Goal: Information Seeking & Learning: Learn about a topic

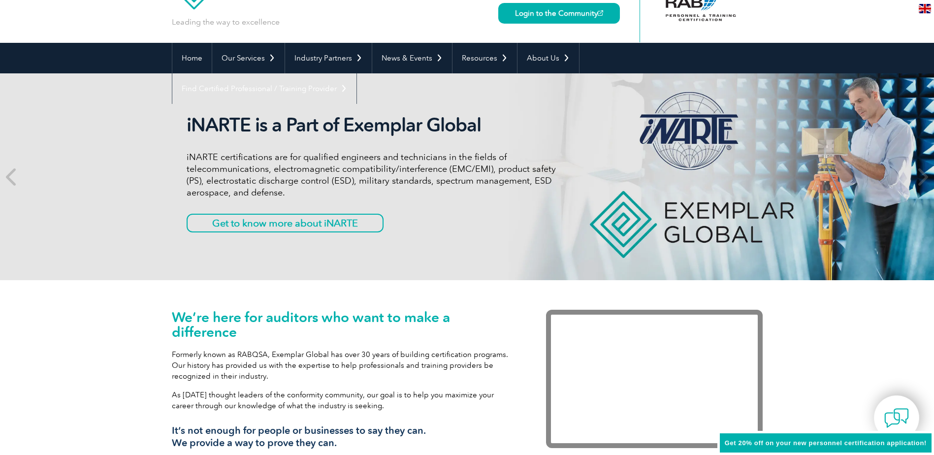
scroll to position [49, 0]
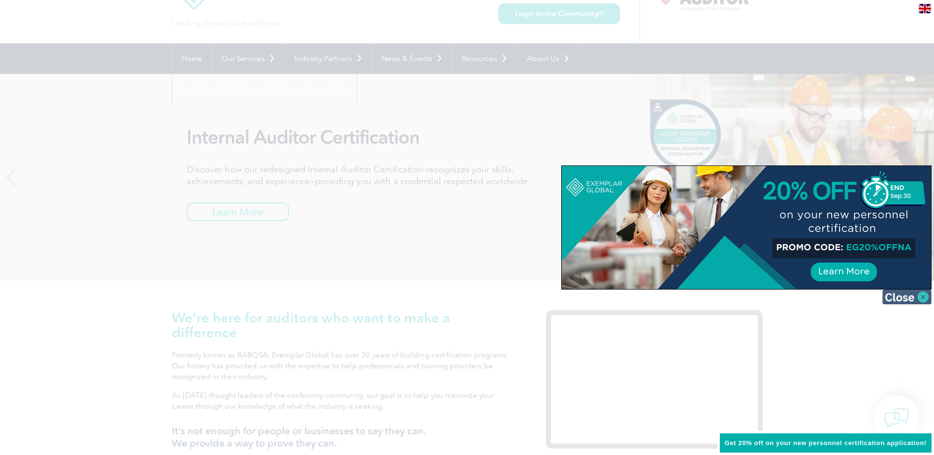
click at [911, 295] on img at bounding box center [906, 297] width 49 height 15
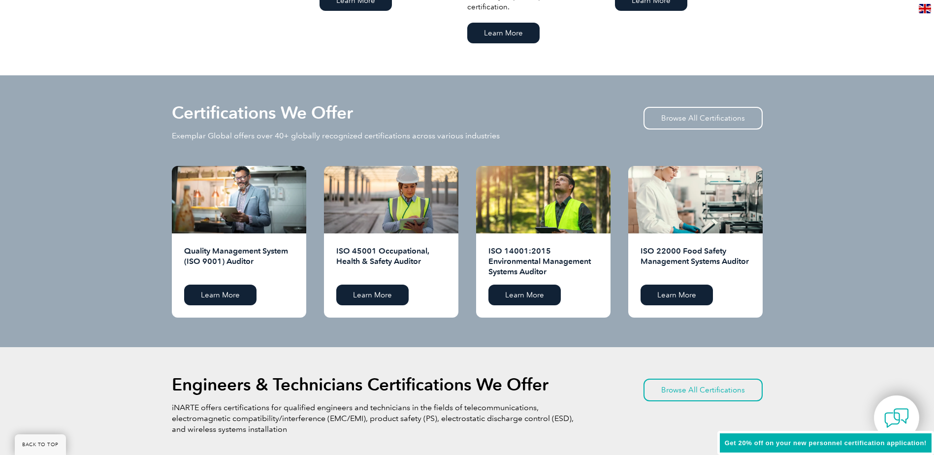
scroll to position [886, 0]
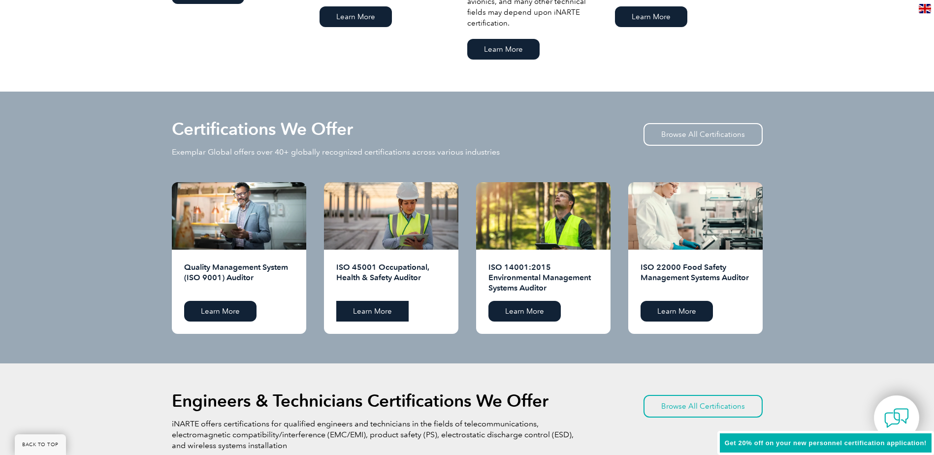
click at [377, 311] on link "Learn More" at bounding box center [372, 311] width 72 height 21
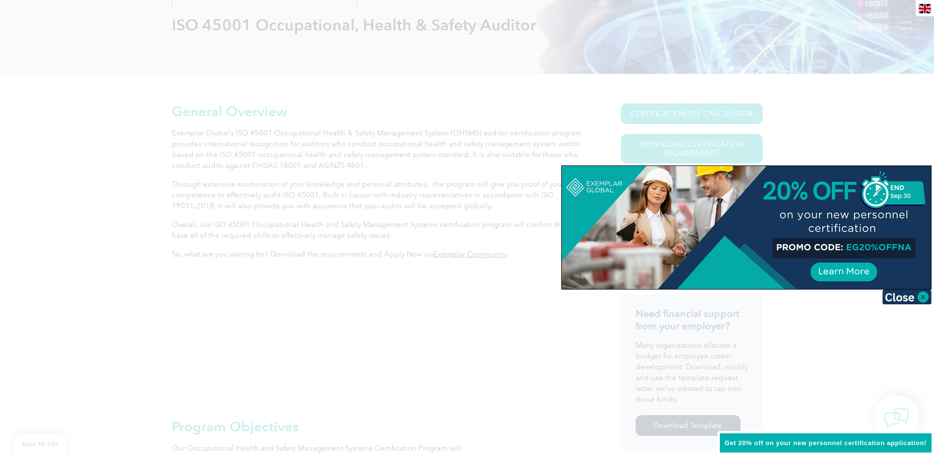
scroll to position [148, 0]
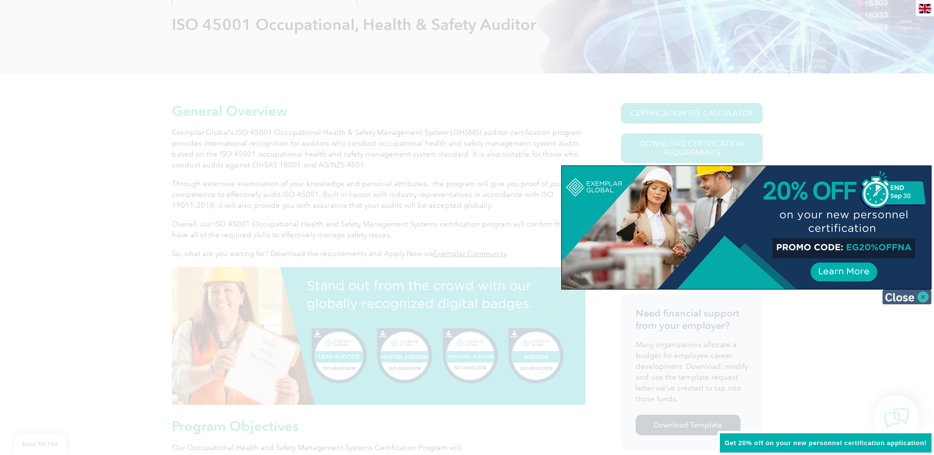
click at [928, 298] on img at bounding box center [906, 297] width 49 height 15
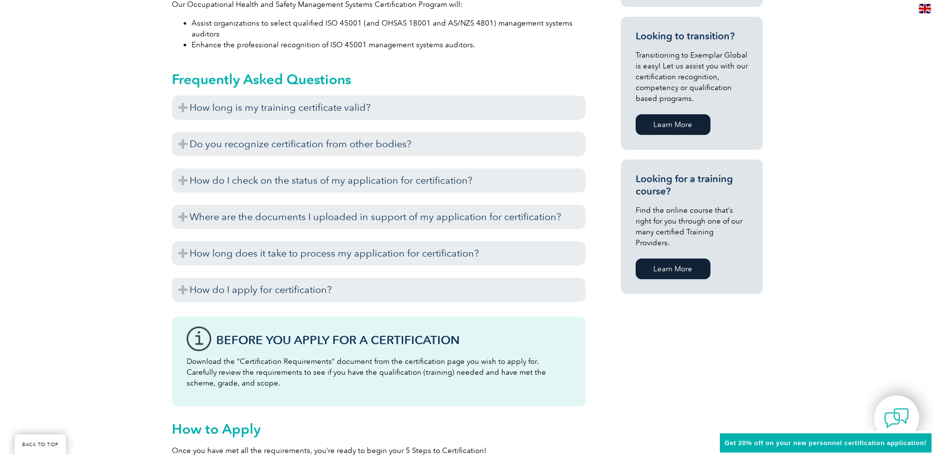
scroll to position [640, 0]
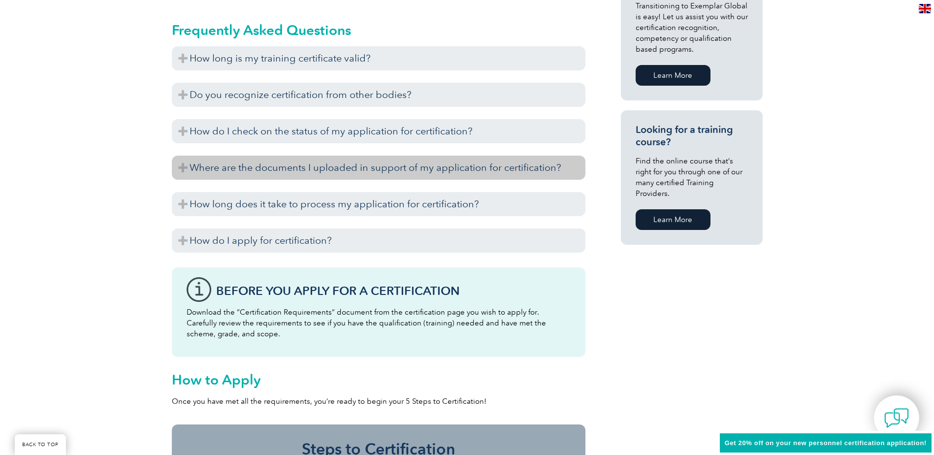
click at [302, 161] on h3 "Where are the documents I uploaded in support of my application for certificati…" at bounding box center [379, 168] width 414 height 24
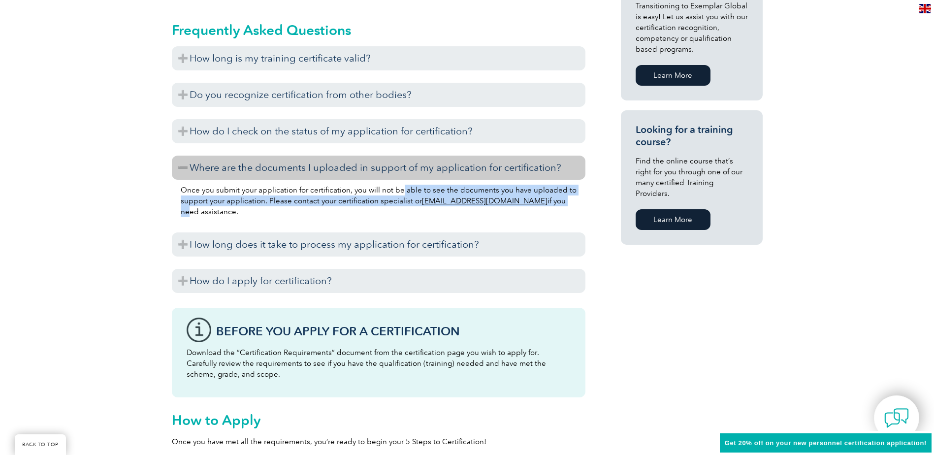
drag, startPoint x: 399, startPoint y: 194, endPoint x: 530, endPoint y: 203, distance: 130.9
click at [530, 203] on p "Once you submit your application for certification, you will not be able to see…" at bounding box center [379, 201] width 396 height 32
click at [321, 203] on p "Once you submit your application for certification, you will not be able to see…" at bounding box center [379, 201] width 396 height 32
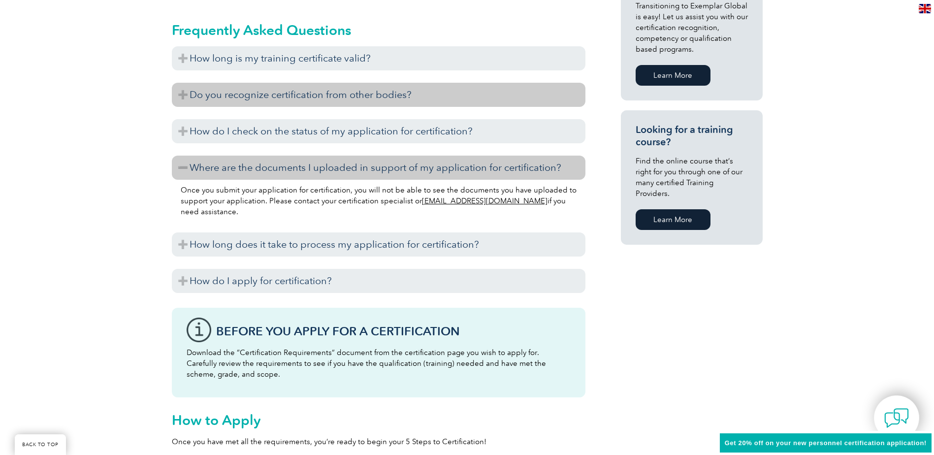
click at [279, 101] on h3 "Do you recognize certification from other bodies?" at bounding box center [379, 95] width 414 height 24
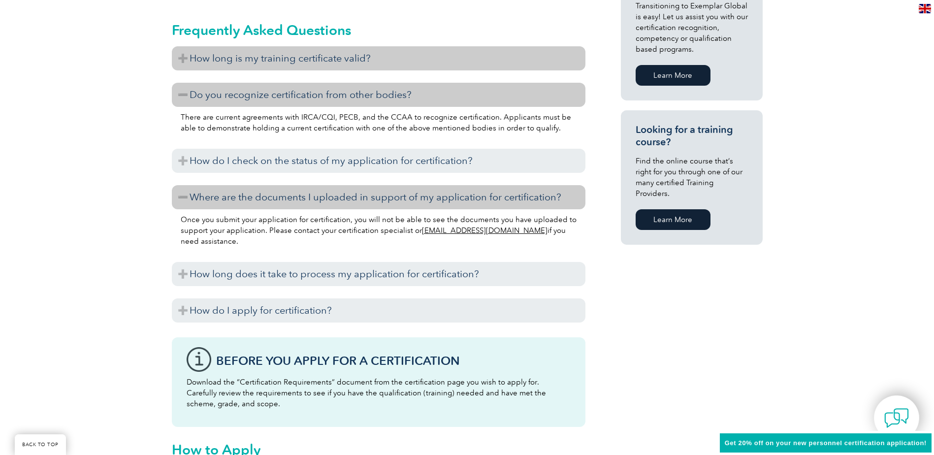
click at [289, 62] on h3 "How long is my training certificate valid?" at bounding box center [379, 58] width 414 height 24
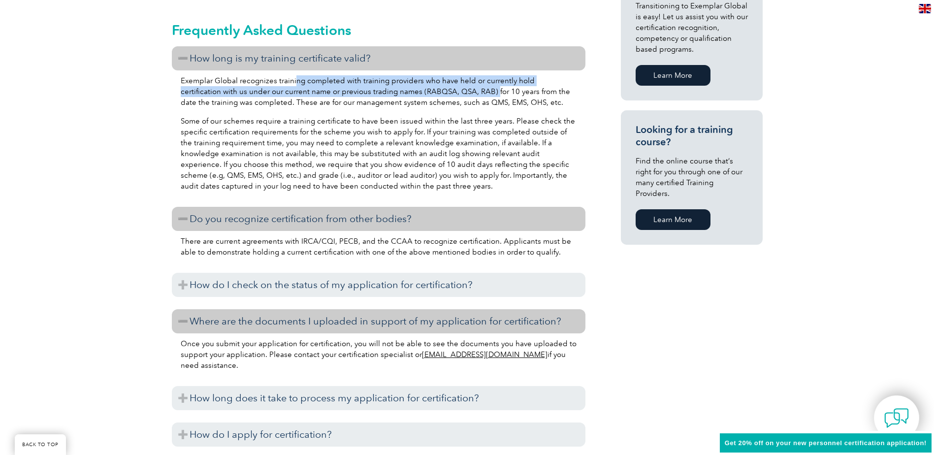
drag, startPoint x: 293, startPoint y: 84, endPoint x: 452, endPoint y: 87, distance: 159.1
click at [452, 87] on p "Exemplar Global recognizes training completed with training providers who have …" at bounding box center [379, 91] width 396 height 32
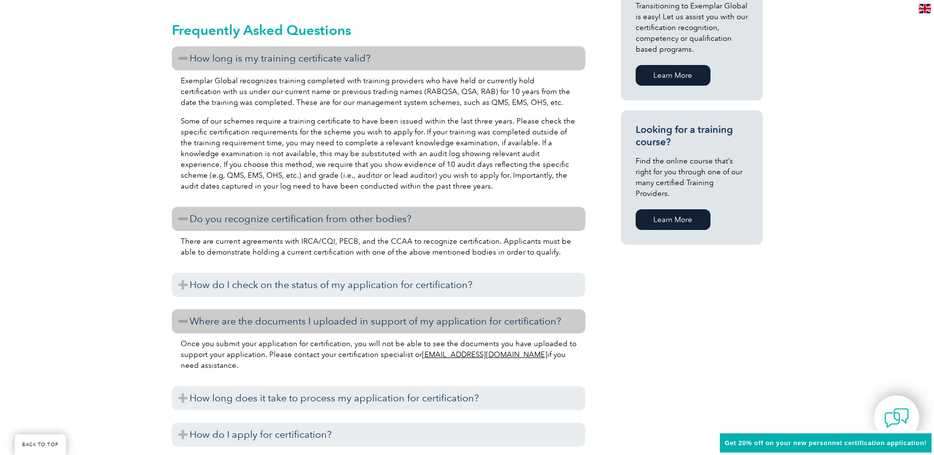
drag, startPoint x: 452, startPoint y: 87, endPoint x: 497, endPoint y: 116, distance: 53.7
click at [497, 116] on p "Some of our schemes require a training certificate to have been issued within t…" at bounding box center [379, 154] width 396 height 76
drag, startPoint x: 278, startPoint y: 92, endPoint x: 510, endPoint y: 92, distance: 231.9
click at [510, 92] on p "Exemplar Global recognizes training completed with training providers who have …" at bounding box center [379, 91] width 396 height 32
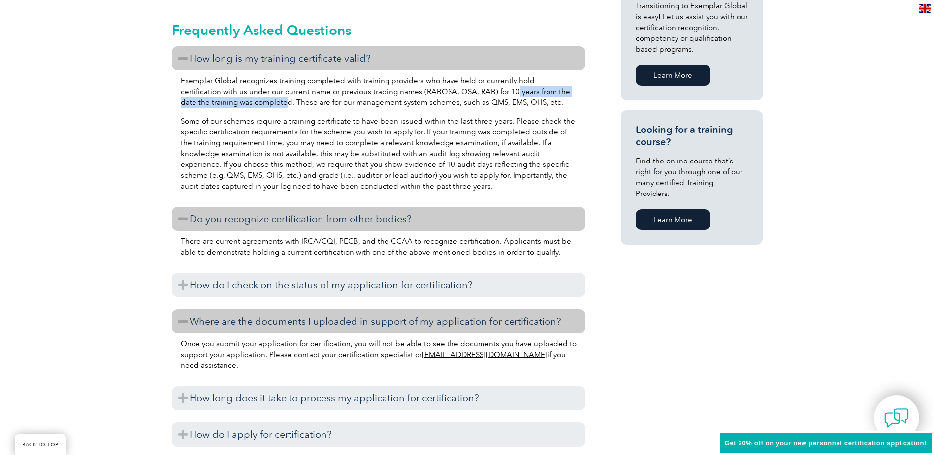
drag, startPoint x: 469, startPoint y: 94, endPoint x: 257, endPoint y: 103, distance: 212.4
click at [257, 103] on p "Exemplar Global recognizes training completed with training providers who have …" at bounding box center [379, 91] width 396 height 32
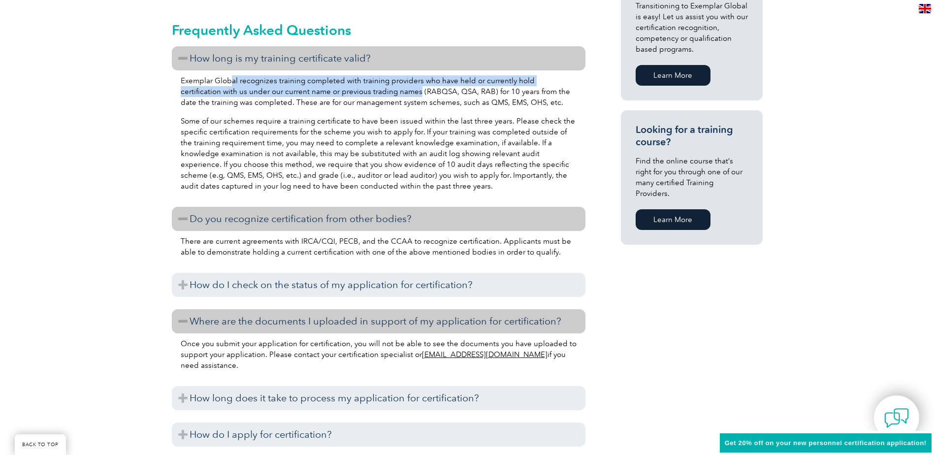
drag, startPoint x: 232, startPoint y: 81, endPoint x: 375, endPoint y: 93, distance: 143.3
click at [375, 93] on p "Exemplar Global recognizes training completed with training providers who have …" at bounding box center [379, 91] width 396 height 32
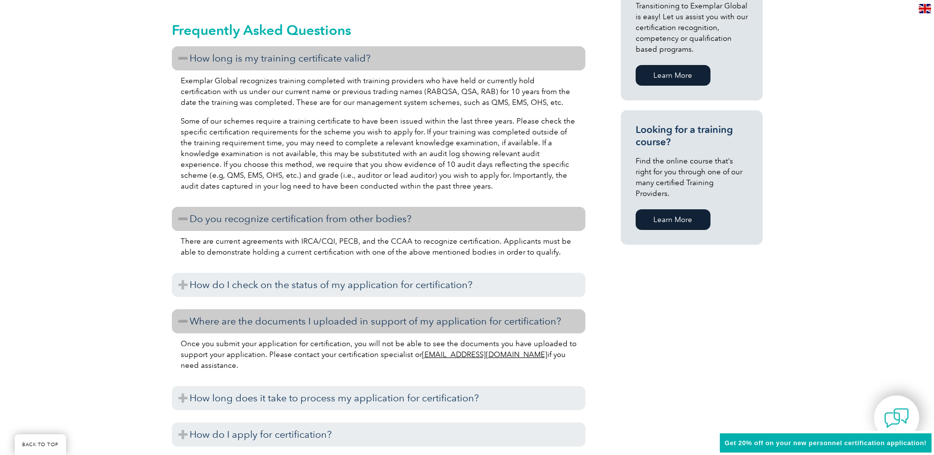
drag, startPoint x: 375, startPoint y: 93, endPoint x: 343, endPoint y: 104, distance: 34.4
click at [343, 104] on p "Exemplar Global recognizes training completed with training providers who have …" at bounding box center [379, 91] width 396 height 32
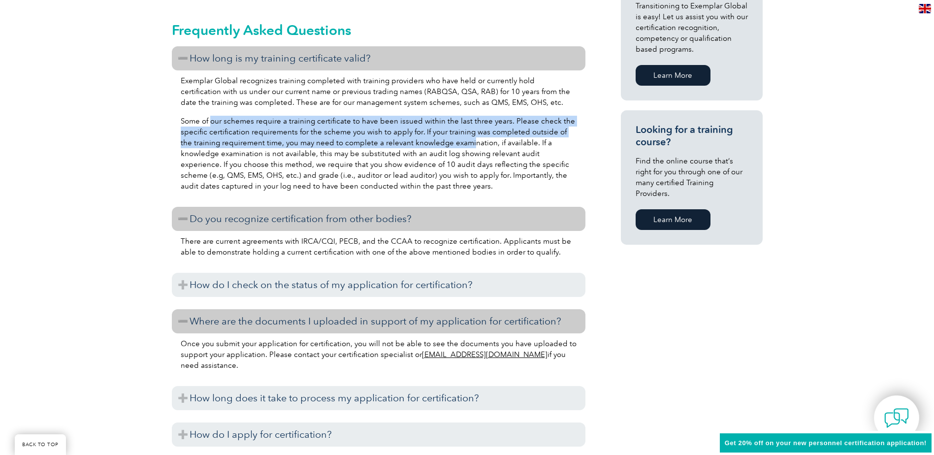
drag, startPoint x: 211, startPoint y: 118, endPoint x: 458, endPoint y: 143, distance: 248.9
click at [458, 143] on p "Some of our schemes require a training certificate to have been issued within t…" at bounding box center [379, 154] width 396 height 76
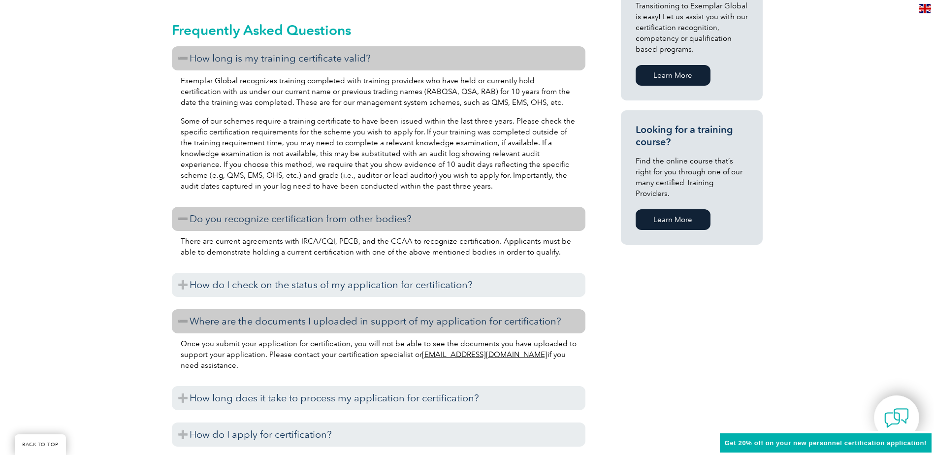
drag, startPoint x: 458, startPoint y: 143, endPoint x: 396, endPoint y: 152, distance: 63.1
click at [396, 152] on p "Some of our schemes require a training certificate to have been issued within t…" at bounding box center [379, 154] width 396 height 76
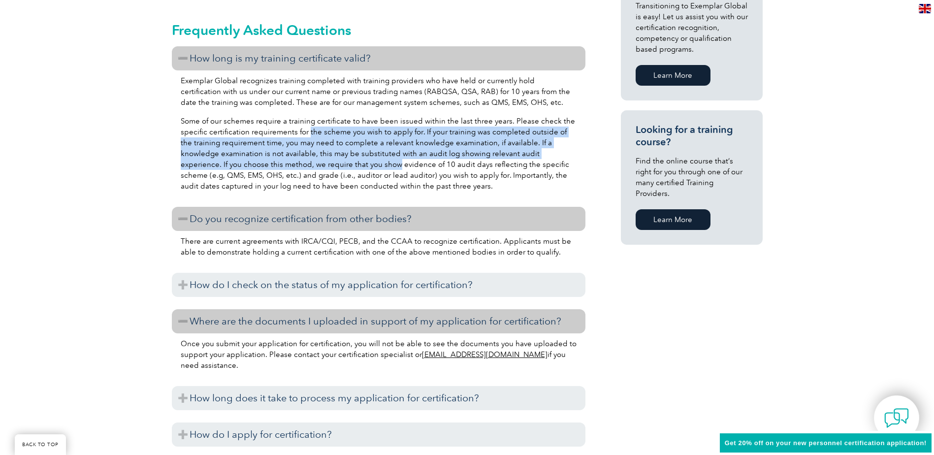
drag, startPoint x: 308, startPoint y: 127, endPoint x: 333, endPoint y: 162, distance: 43.0
click at [333, 162] on p "Some of our schemes require a training certificate to have been issued within t…" at bounding box center [379, 154] width 396 height 76
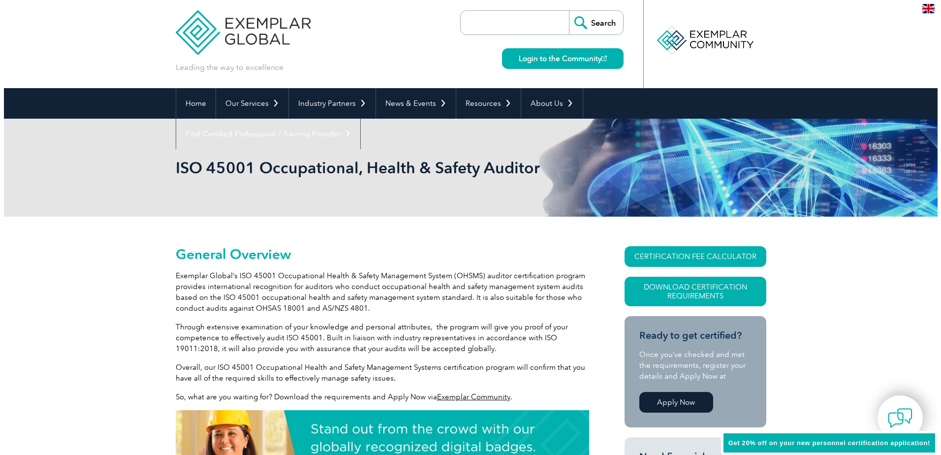
scroll to position [0, 0]
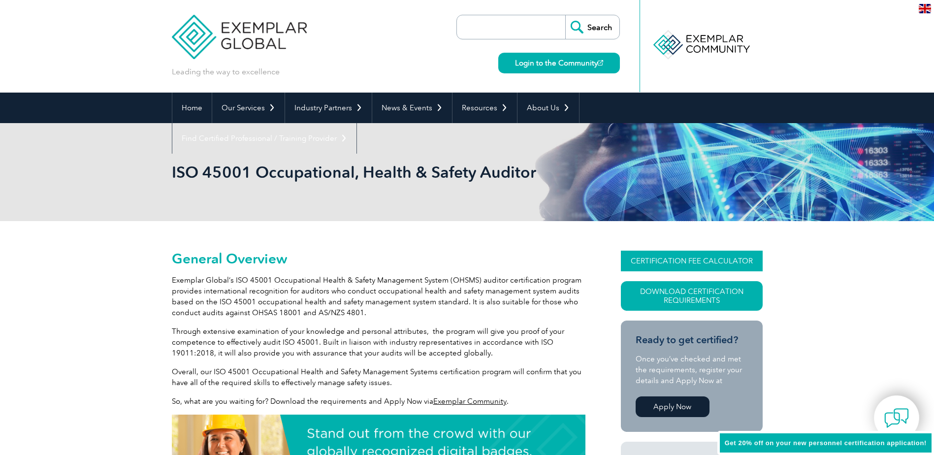
click at [736, 258] on link "CERTIFICATION FEE CALCULATOR" at bounding box center [692, 261] width 142 height 21
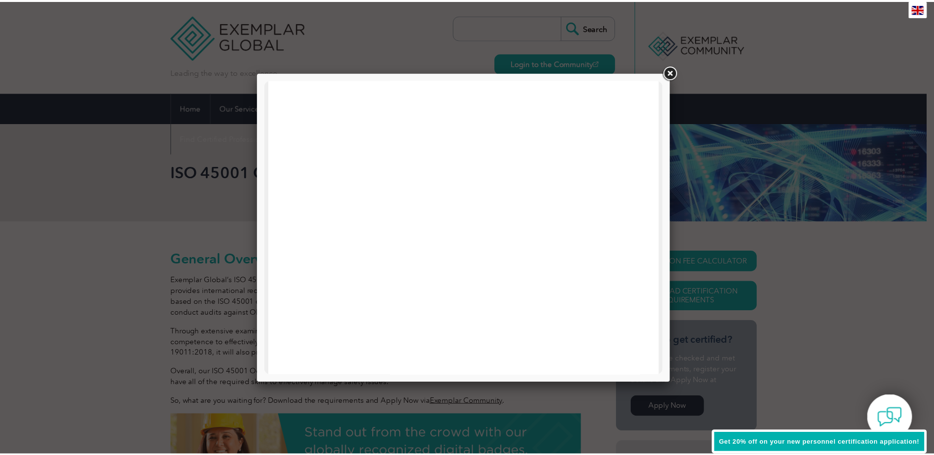
scroll to position [470, 0]
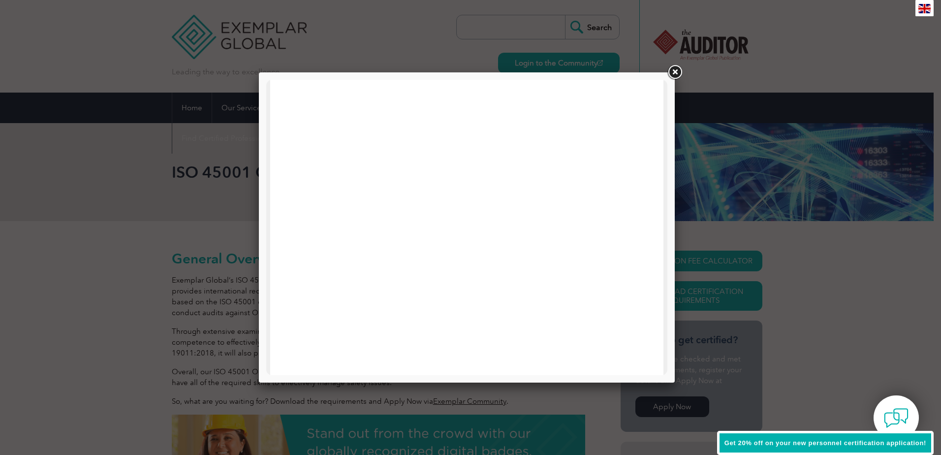
click at [676, 74] on link at bounding box center [675, 73] width 18 height 18
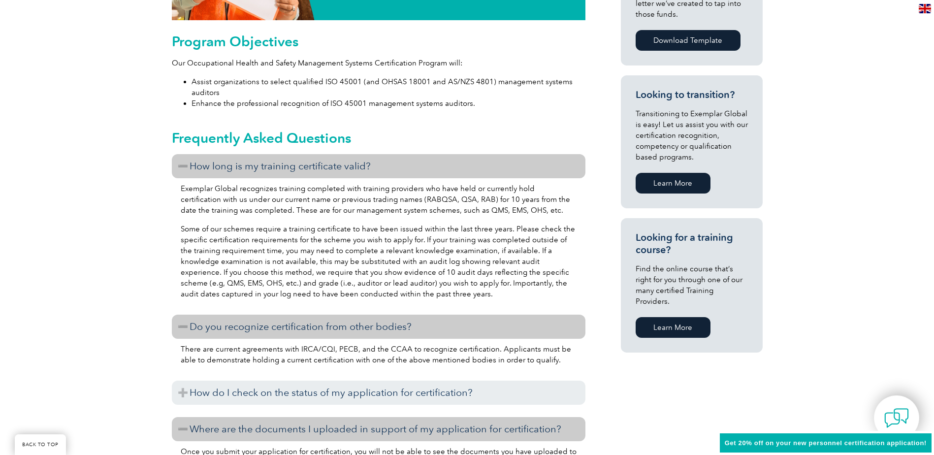
scroll to position [394, 0]
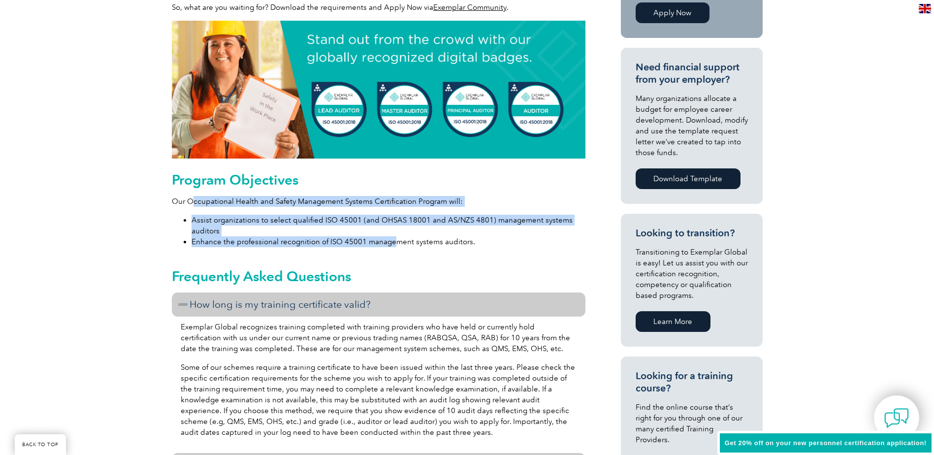
drag, startPoint x: 190, startPoint y: 202, endPoint x: 396, endPoint y: 245, distance: 210.3
click at [396, 245] on div "Program Objectives Our Occupational Health and Safety Management Systems Certif…" at bounding box center [379, 209] width 414 height 75
click at [396, 245] on li "Enhance the professional recognition of ISO 45001 management systems auditors." at bounding box center [389, 241] width 394 height 11
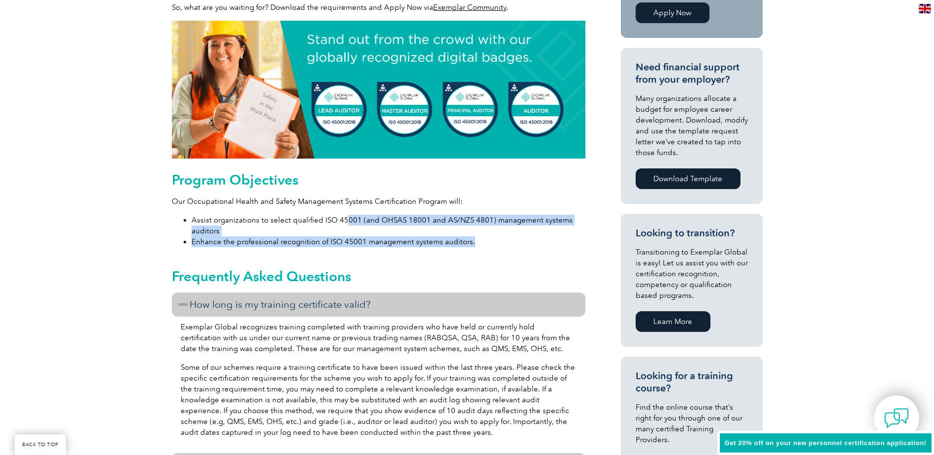
drag, startPoint x: 342, startPoint y: 225, endPoint x: 525, endPoint y: 240, distance: 183.8
click at [525, 240] on ul "Assist organizations to select qualified ISO 45001 (and OHSAS 18001 and AS/NZS …" at bounding box center [379, 231] width 414 height 32
drag, startPoint x: 525, startPoint y: 240, endPoint x: 478, endPoint y: 241, distance: 46.8
click at [478, 241] on li "Enhance the professional recognition of ISO 45001 management systems auditors." at bounding box center [389, 241] width 394 height 11
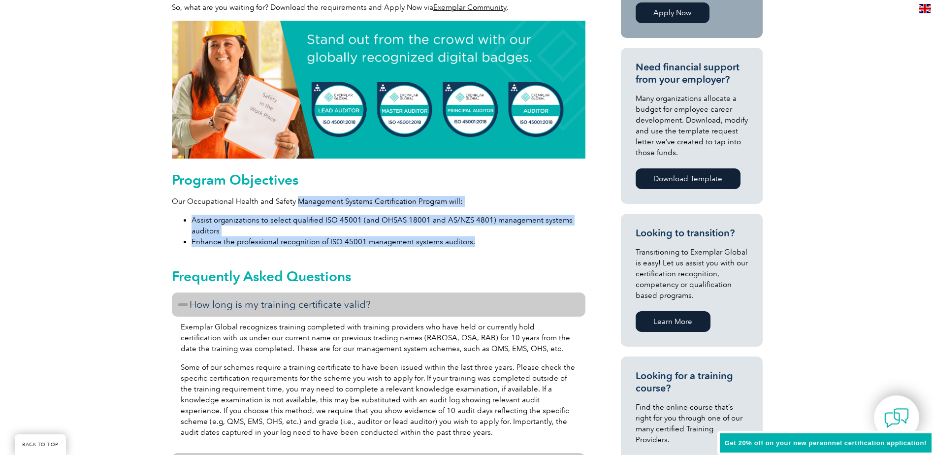
drag, startPoint x: 420, startPoint y: 237, endPoint x: 294, endPoint y: 205, distance: 129.6
click at [294, 205] on div "Program Objectives Our Occupational Health and Safety Management Systems Certif…" at bounding box center [379, 209] width 414 height 75
drag, startPoint x: 294, startPoint y: 205, endPoint x: 304, endPoint y: 232, distance: 28.2
click at [302, 231] on li "Assist organizations to select qualified ISO 45001 (and OHSAS 18001 and AS/NZS …" at bounding box center [389, 226] width 394 height 22
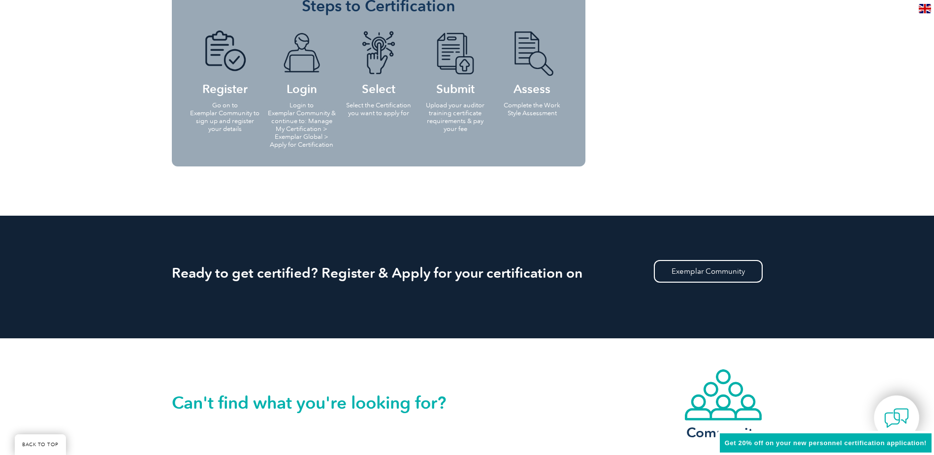
scroll to position [1280, 0]
